Goal: Task Accomplishment & Management: Manage account settings

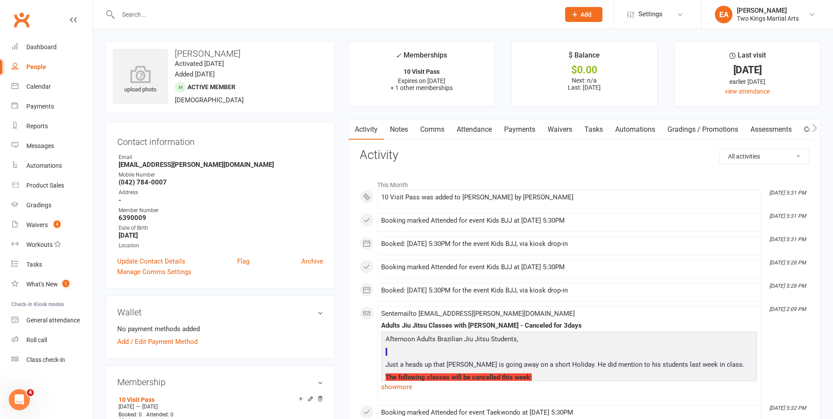
click at [39, 66] on div "People" at bounding box center [36, 66] width 20 height 7
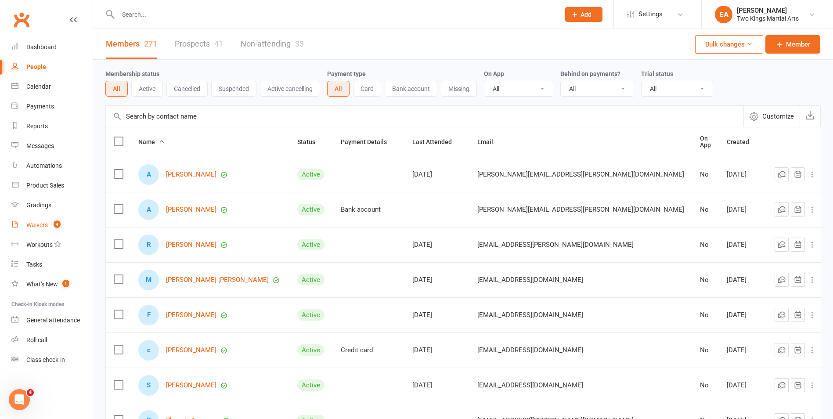
click at [42, 228] on div "Waivers" at bounding box center [37, 224] width 22 height 7
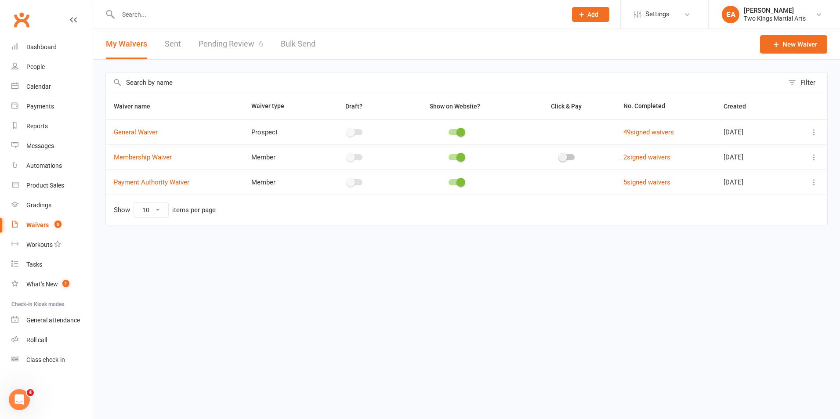
click at [218, 42] on link "Pending Review 6" at bounding box center [230, 44] width 65 height 30
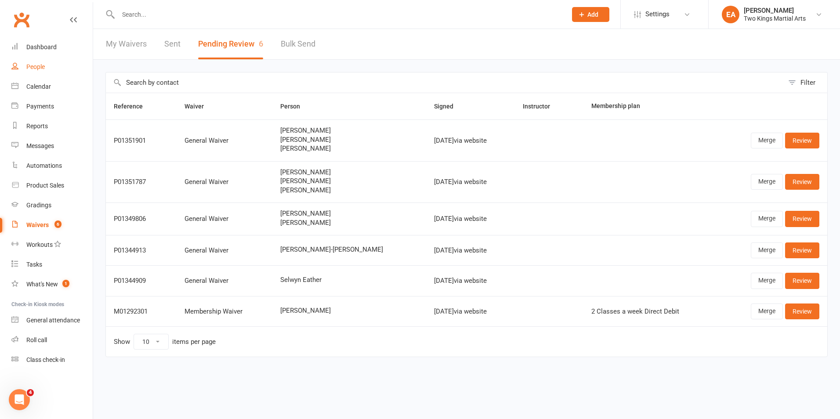
click at [42, 69] on div "People" at bounding box center [35, 66] width 18 height 7
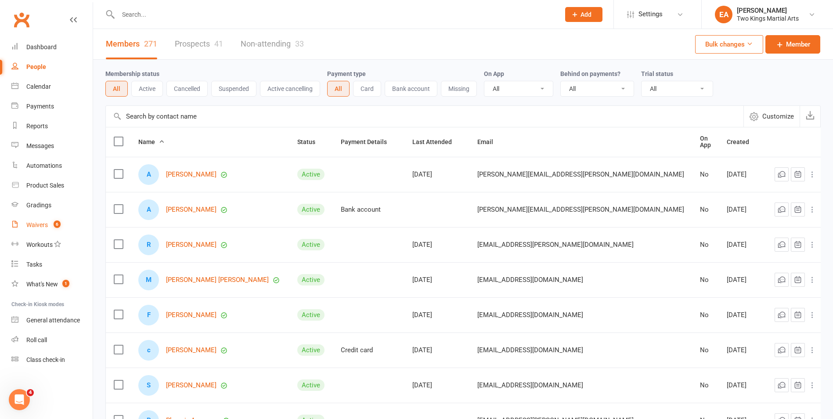
click at [35, 229] on link "Waivers 6" at bounding box center [51, 225] width 81 height 20
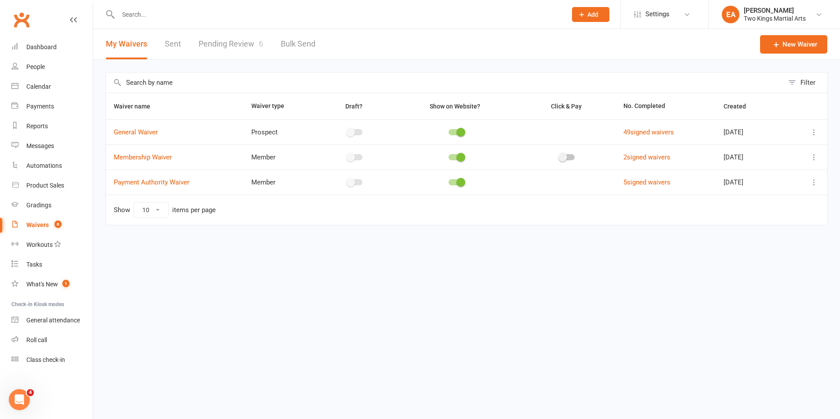
click at [232, 43] on link "Pending Review 6" at bounding box center [230, 44] width 65 height 30
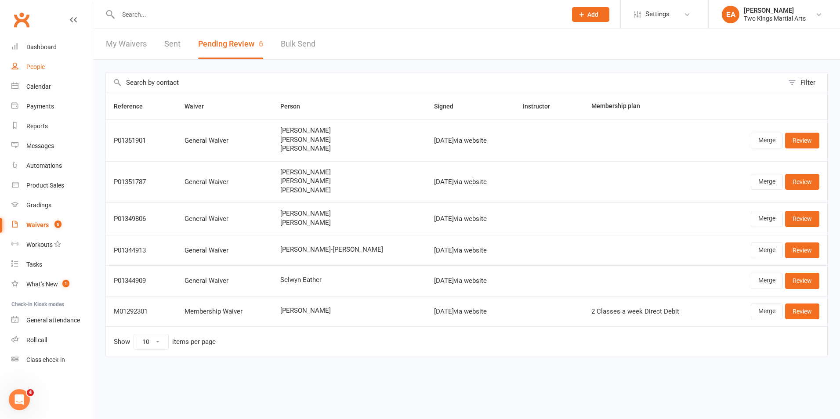
click at [47, 68] on link "People" at bounding box center [51, 67] width 81 height 20
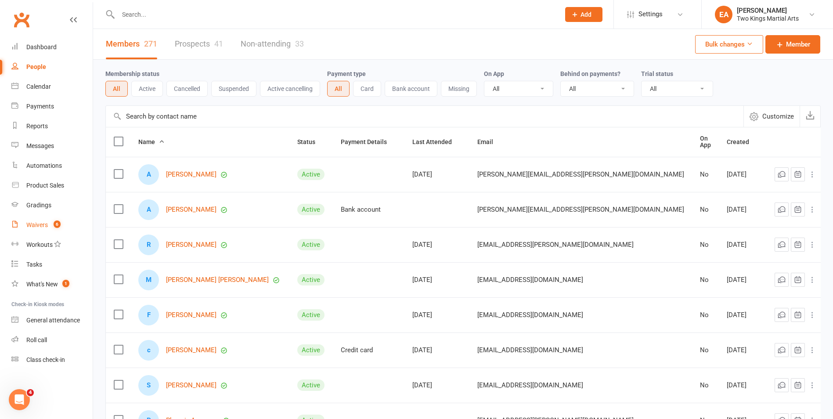
click at [39, 225] on div "Waivers" at bounding box center [37, 224] width 22 height 7
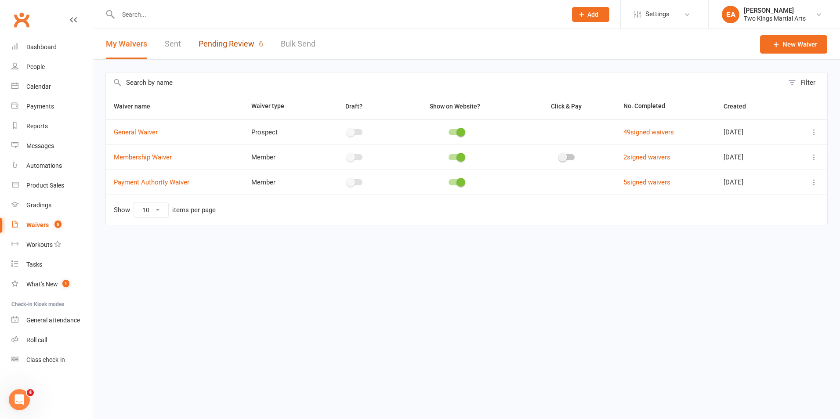
click at [220, 46] on link "Pending Review 6" at bounding box center [230, 44] width 65 height 30
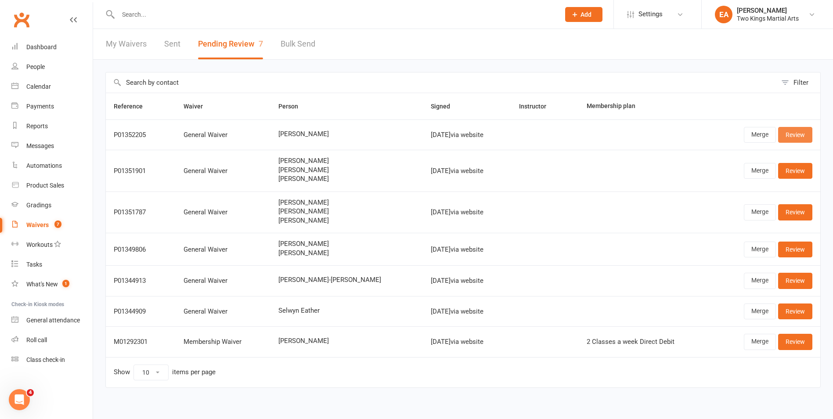
click at [801, 133] on link "Review" at bounding box center [795, 135] width 34 height 16
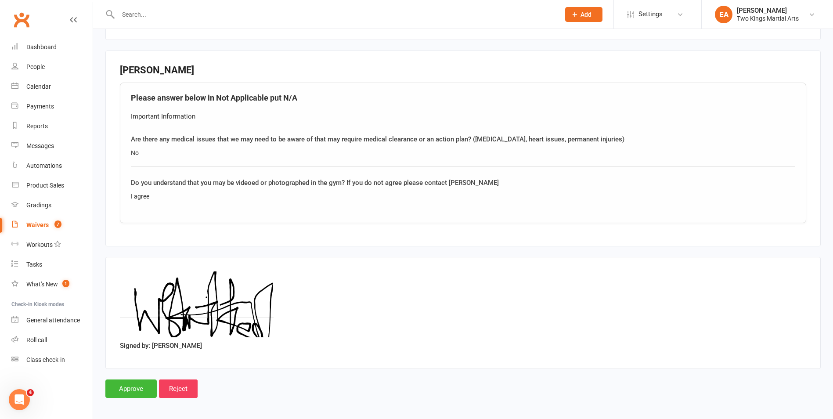
scroll to position [571, 0]
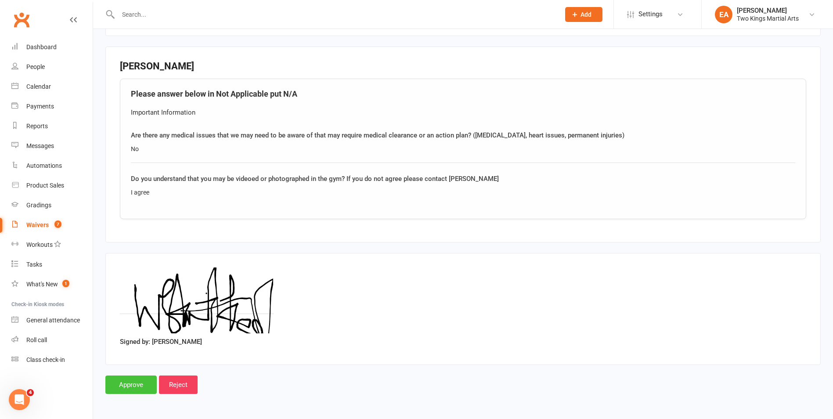
click at [133, 386] on input "Approve" at bounding box center [130, 384] width 51 height 18
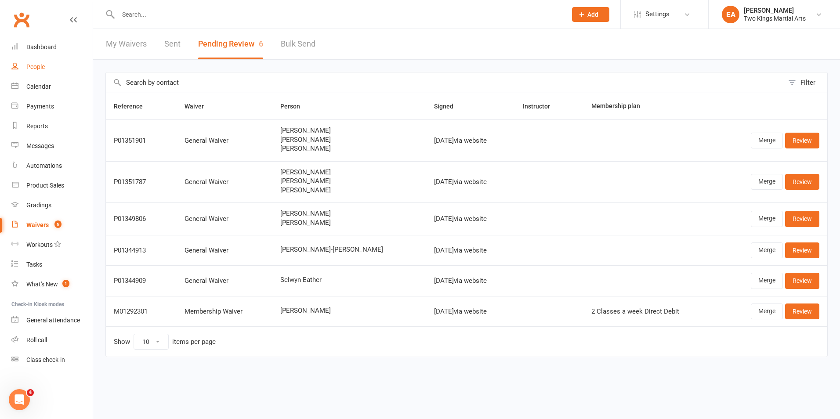
click at [31, 65] on div "People" at bounding box center [35, 66] width 18 height 7
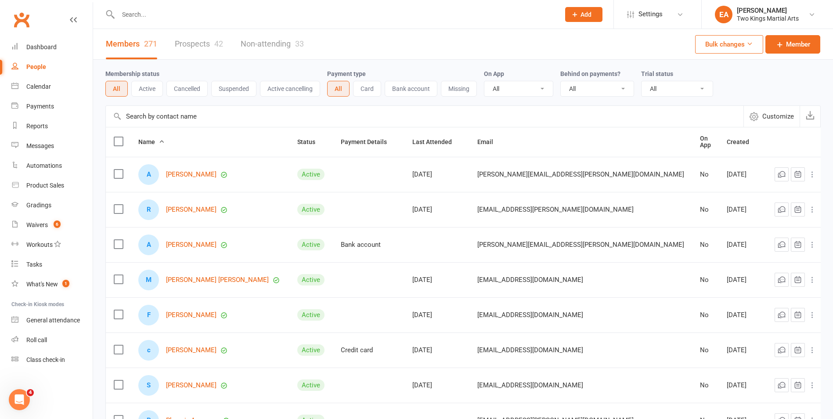
click at [130, 11] on input "text" at bounding box center [334, 14] width 438 height 12
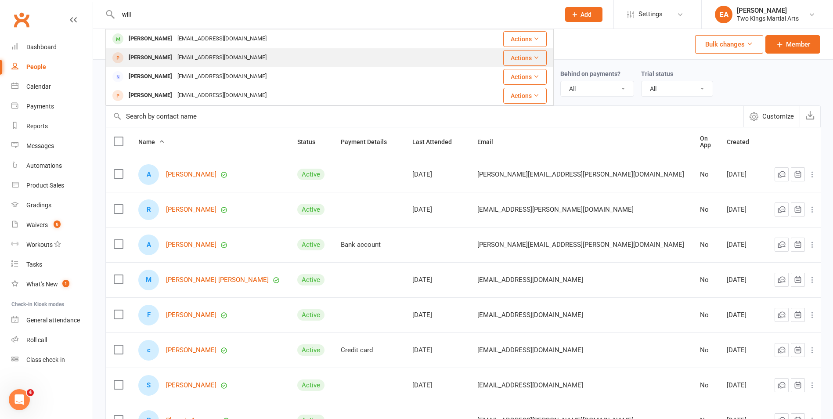
type input "will"
click at [185, 54] on div "[EMAIL_ADDRESS][DOMAIN_NAME]" at bounding box center [222, 57] width 94 height 13
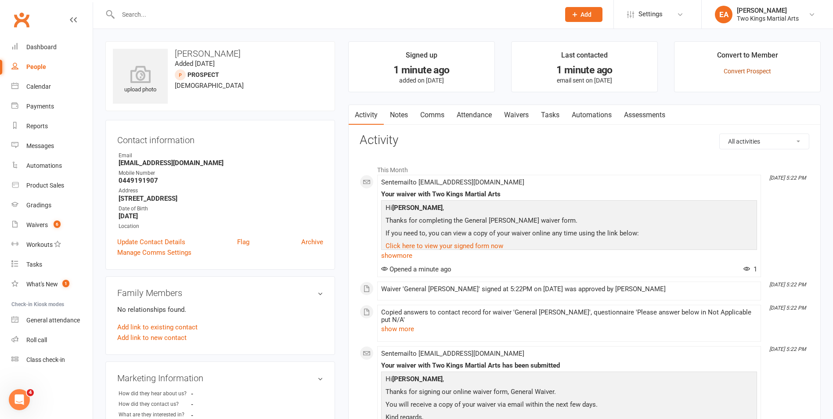
click at [733, 73] on link "Convert Prospect" at bounding box center [747, 71] width 47 height 7
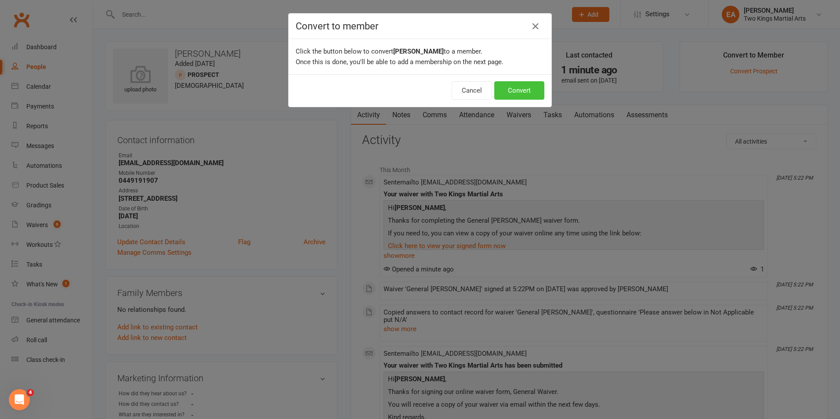
click at [505, 87] on button "Convert" at bounding box center [519, 90] width 50 height 18
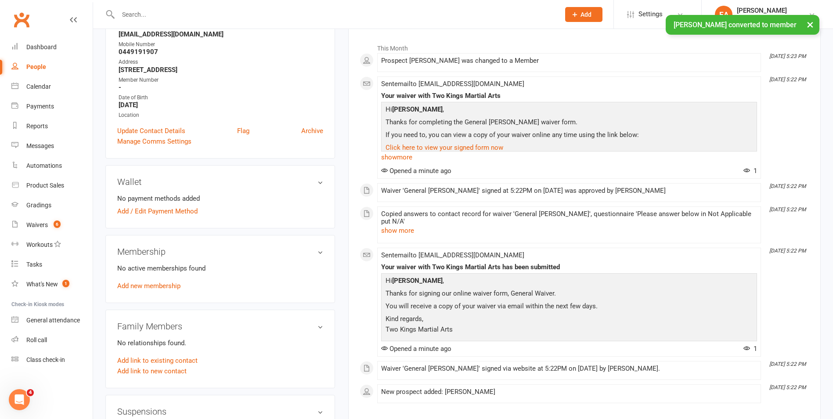
scroll to position [176, 0]
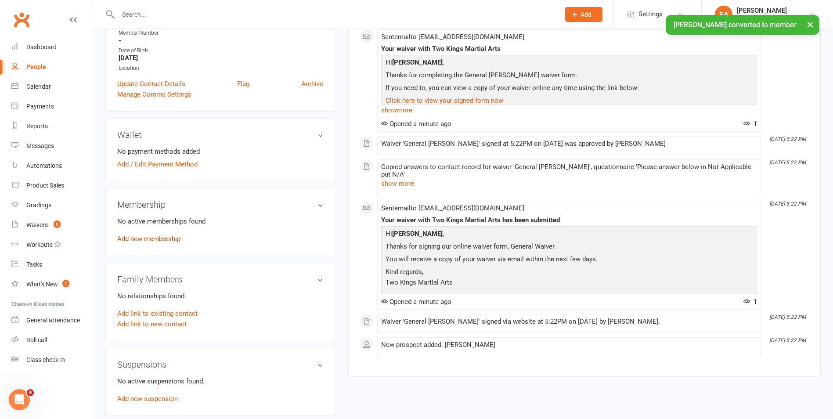
click at [170, 240] on link "Add new membership" at bounding box center [148, 239] width 63 height 8
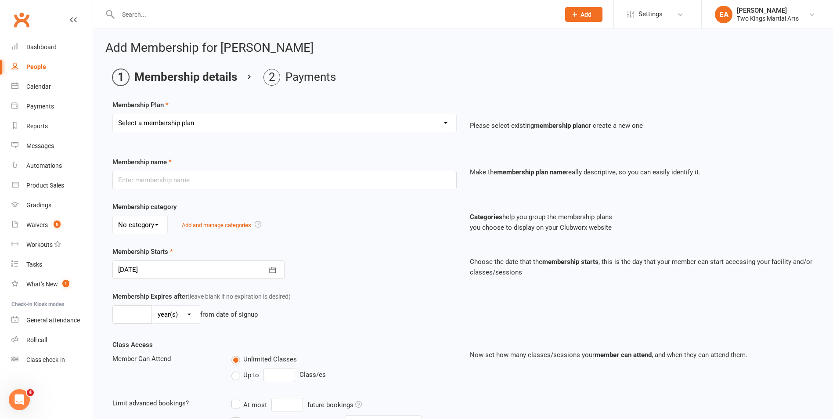
click at [434, 121] on select "Select a membership plan Create new Membership Plan 10 Visit Pass 2 Classes a w…" at bounding box center [284, 123] width 343 height 18
select select "6"
click at [113, 114] on select "Select a membership plan Create new Membership Plan 10 Visit Pass 2 Classes a w…" at bounding box center [284, 123] width 343 height 18
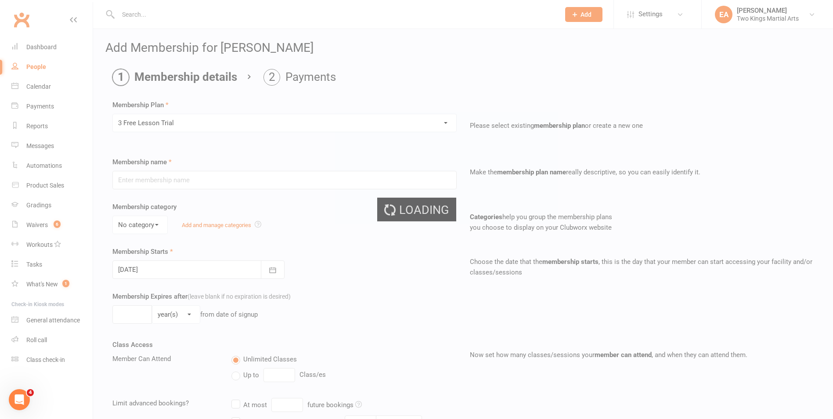
type input "3 Free Lesson Trial"
type input "3"
select select "1"
type input "3"
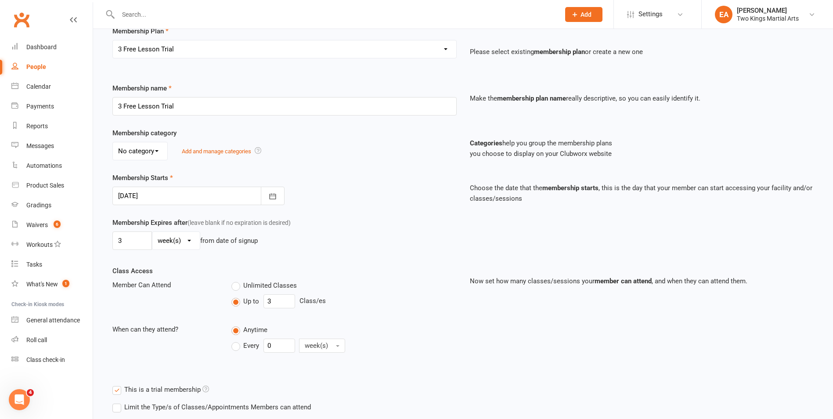
scroll to position [180, 0]
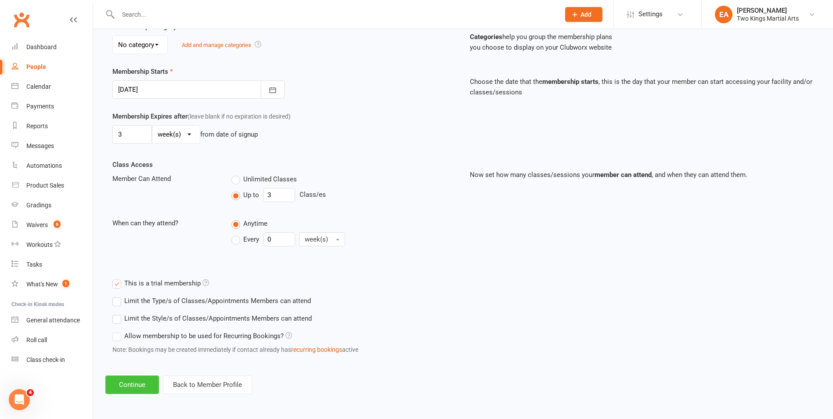
click at [141, 381] on button "Continue" at bounding box center [132, 384] width 54 height 18
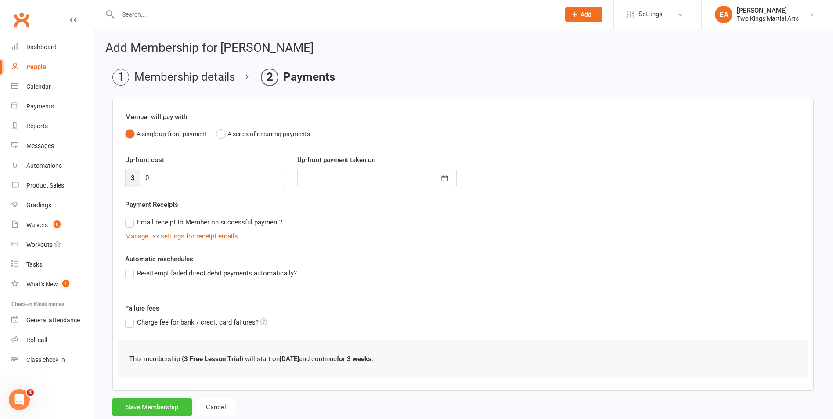
click at [155, 404] on button "Save Membership" at bounding box center [151, 407] width 79 height 18
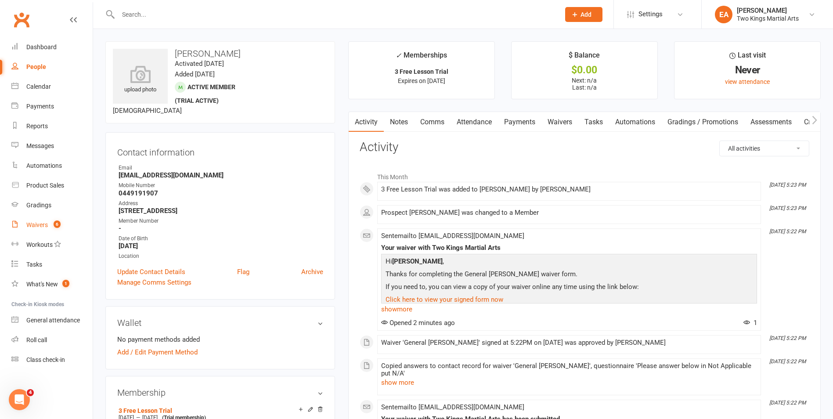
click at [36, 224] on div "Waivers" at bounding box center [37, 224] width 22 height 7
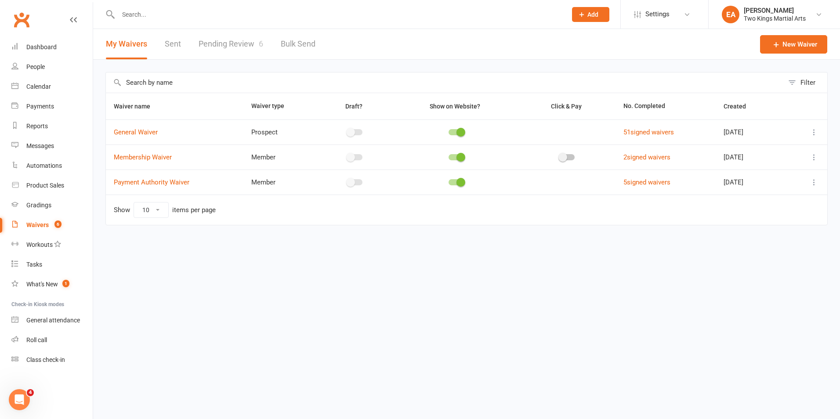
click at [233, 46] on link "Pending Review 6" at bounding box center [230, 44] width 65 height 30
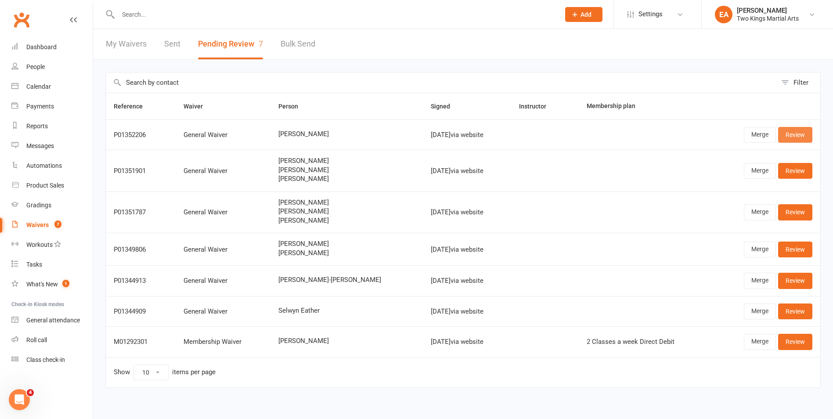
click at [795, 134] on link "Review" at bounding box center [795, 135] width 34 height 16
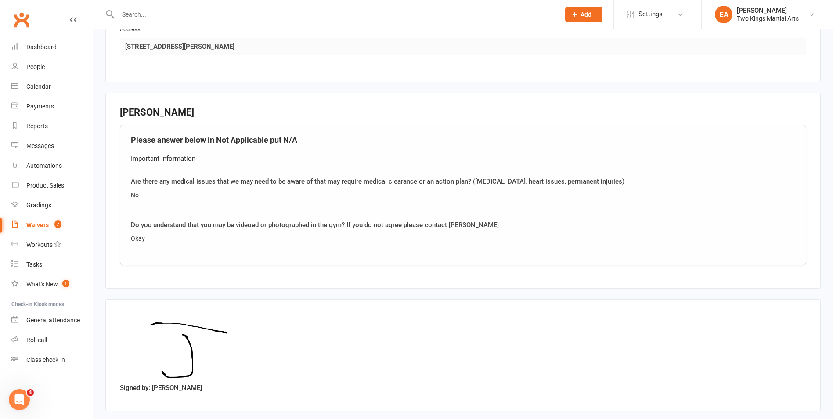
scroll to position [571, 0]
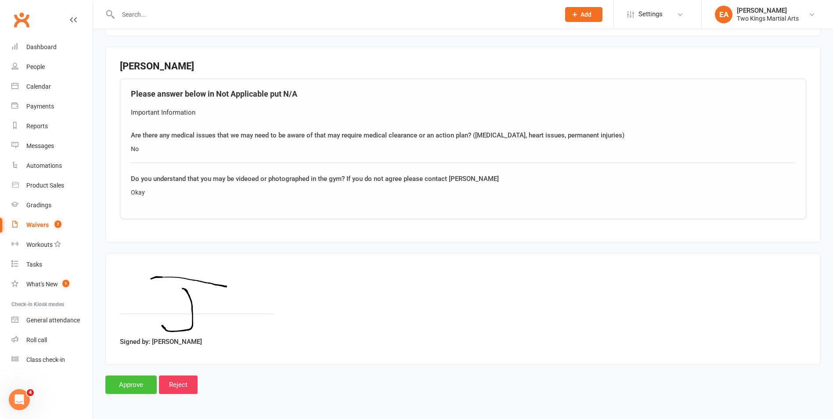
click at [134, 382] on input "Approve" at bounding box center [130, 384] width 51 height 18
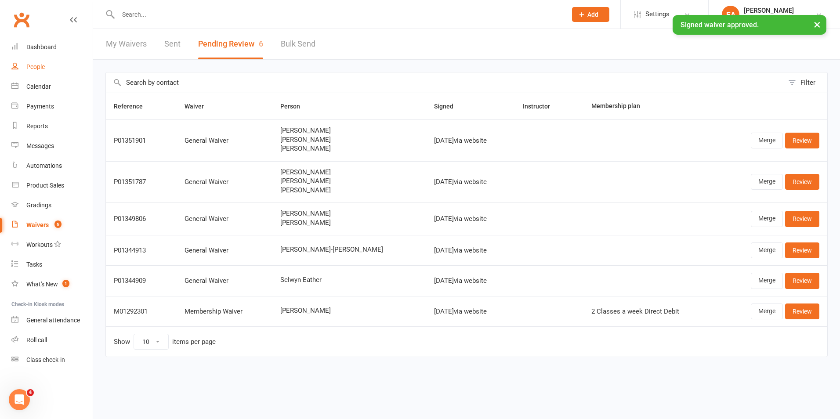
click at [38, 70] on div "People" at bounding box center [35, 66] width 18 height 7
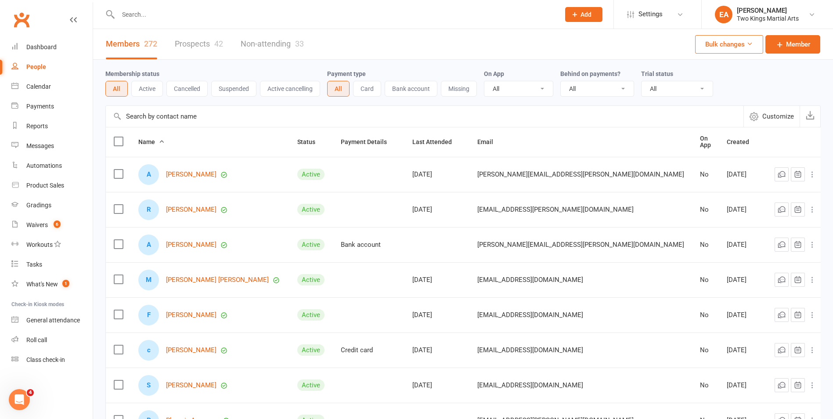
click at [147, 11] on input "text" at bounding box center [334, 14] width 438 height 12
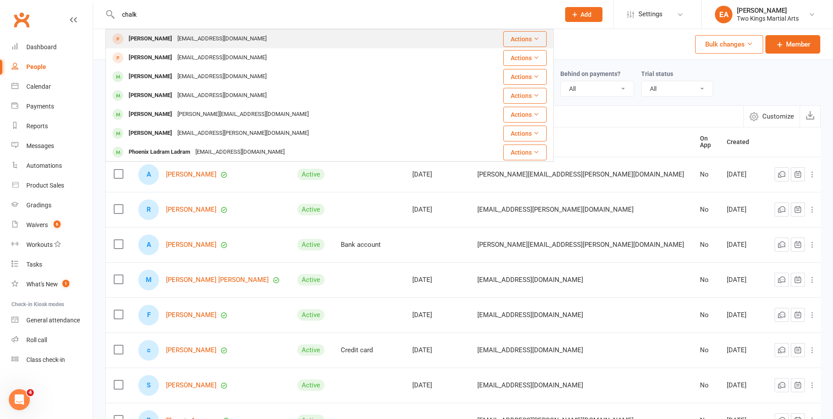
type input "chalk"
click at [162, 36] on div "[PERSON_NAME]" at bounding box center [150, 38] width 49 height 13
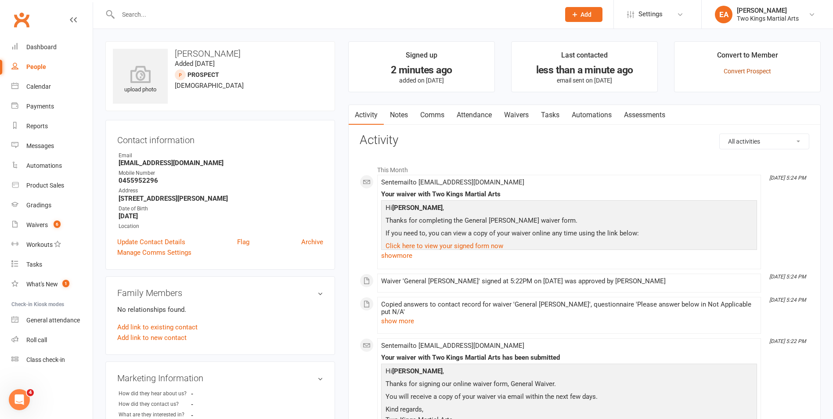
click at [758, 72] on link "Convert Prospect" at bounding box center [747, 71] width 47 height 7
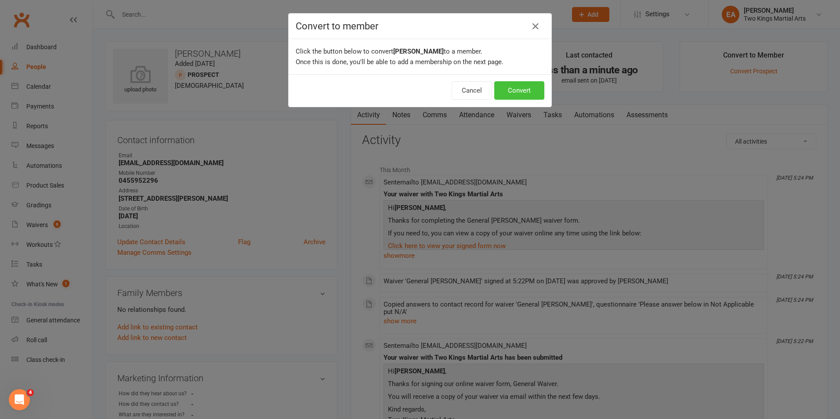
click at [510, 88] on button "Convert" at bounding box center [519, 90] width 50 height 18
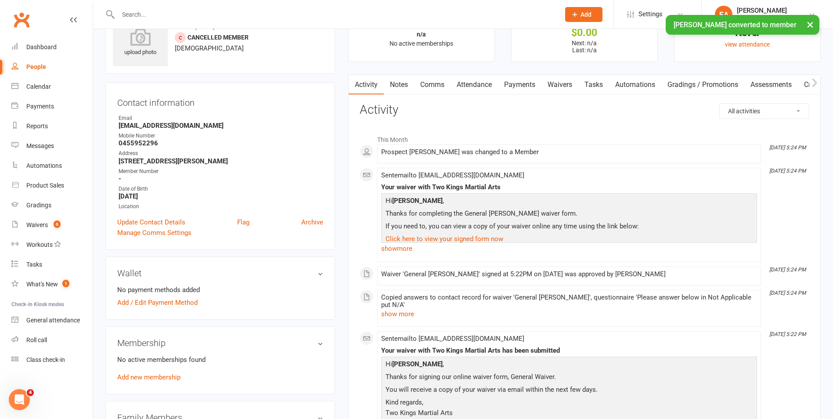
scroll to position [88, 0]
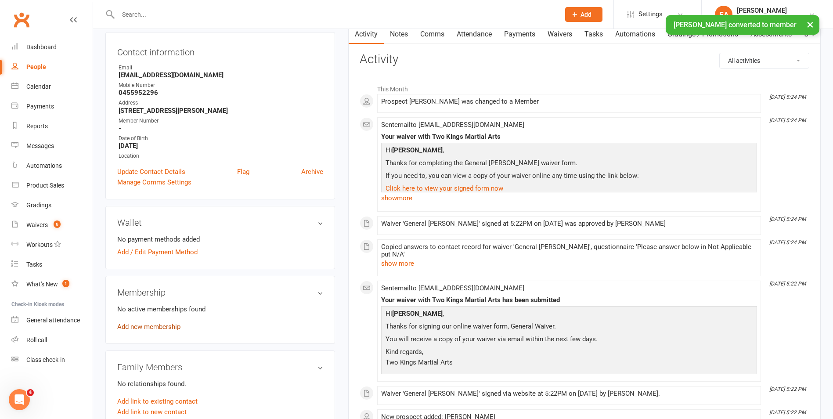
click at [148, 326] on link "Add new membership" at bounding box center [148, 327] width 63 height 8
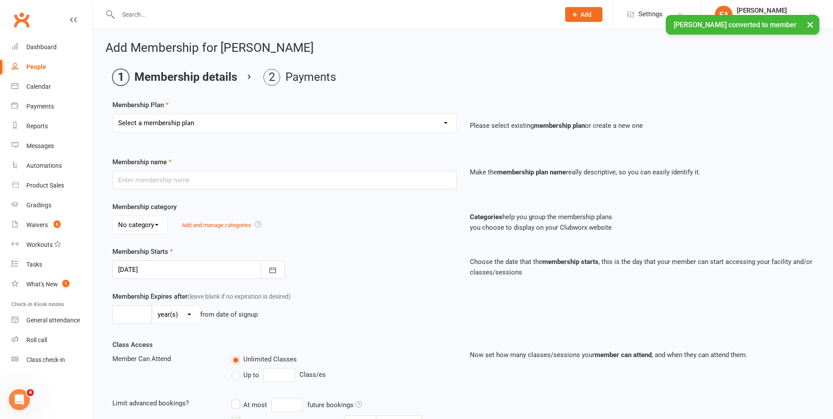
click at [446, 120] on select "Select a membership plan Create new Membership Plan 10 Visit Pass 2 Classes a w…" at bounding box center [284, 123] width 343 height 18
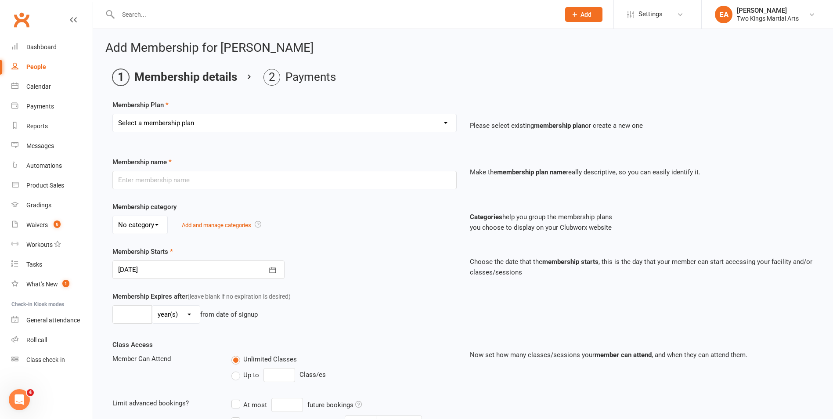
select select "6"
click at [113, 114] on select "Select a membership plan Create new Membership Plan 10 Visit Pass 2 Classes a w…" at bounding box center [284, 123] width 343 height 18
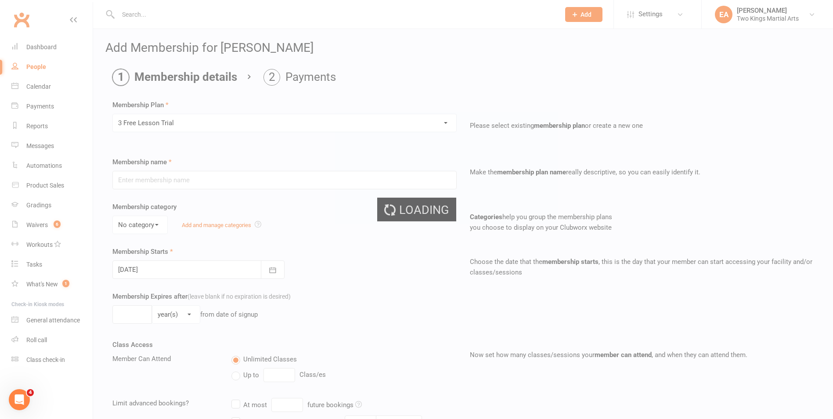
type input "3 Free Lesson Trial"
type input "3"
select select "1"
type input "3"
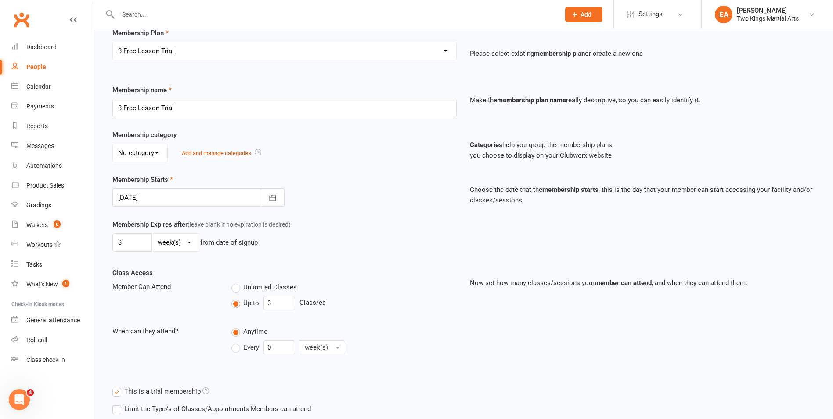
scroll to position [180, 0]
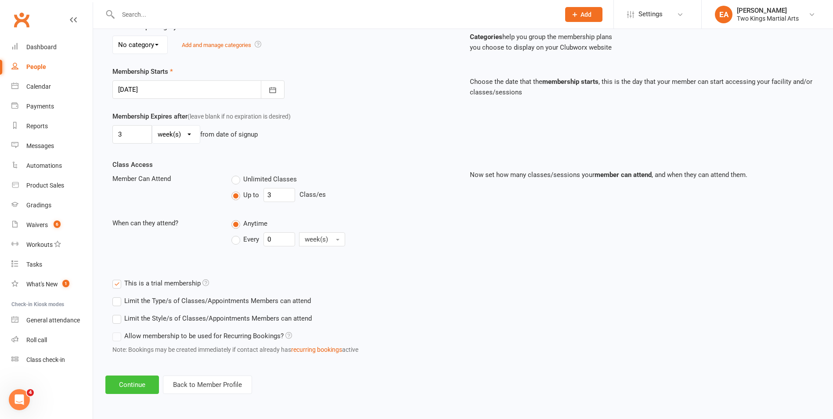
click at [145, 390] on button "Continue" at bounding box center [132, 384] width 54 height 18
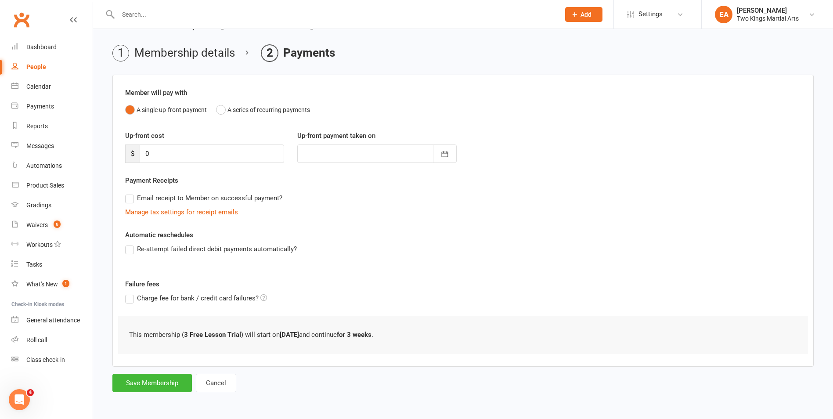
scroll to position [0, 0]
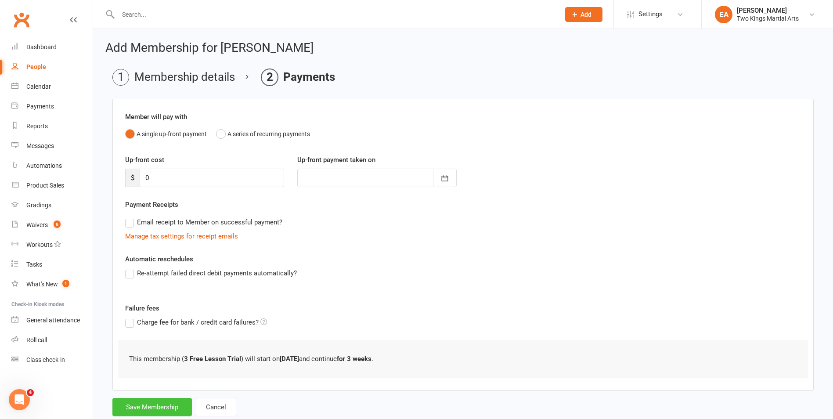
click at [146, 407] on button "Save Membership" at bounding box center [151, 407] width 79 height 18
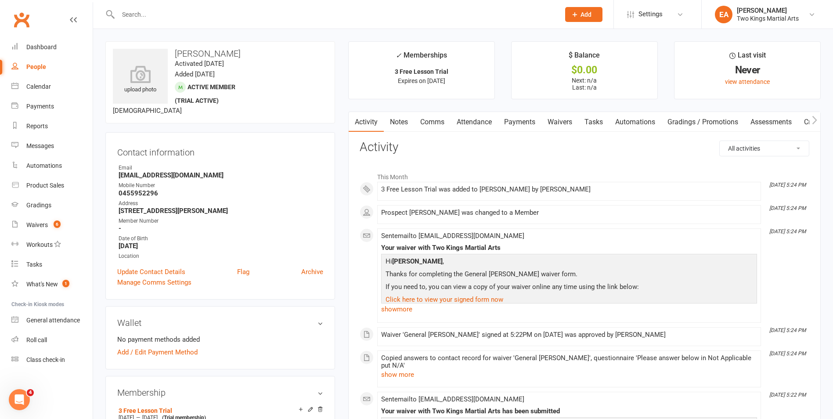
click at [32, 64] on div "People" at bounding box center [36, 66] width 20 height 7
